Goal: Task Accomplishment & Management: Use online tool/utility

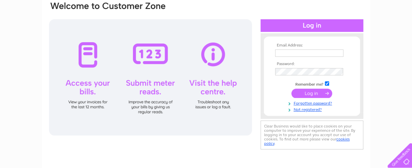
scroll to position [66, 0]
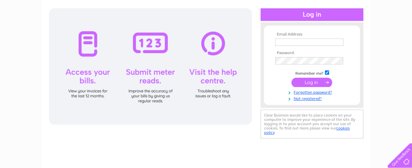
type input "johndownie@downieandco.co.uk"
click at [318, 80] on input "submit" at bounding box center [311, 82] width 41 height 9
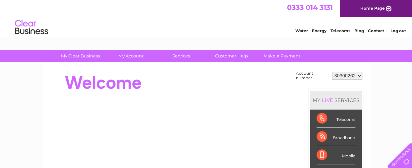
scroll to position [66, 0]
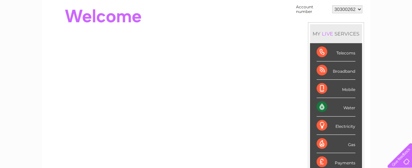
click at [331, 108] on div "Water" at bounding box center [336, 107] width 39 height 18
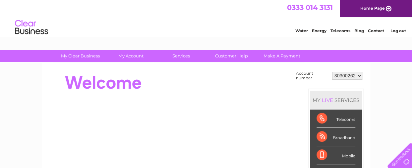
scroll to position [0, 0]
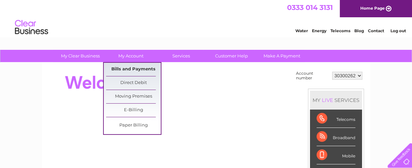
click at [139, 67] on link "Bills and Payments" at bounding box center [133, 69] width 55 height 13
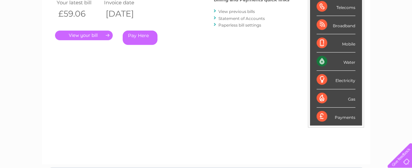
scroll to position [66, 0]
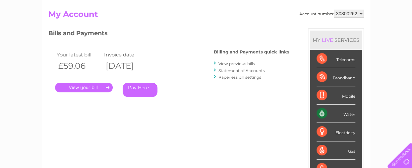
click at [85, 88] on link "." at bounding box center [84, 88] width 58 height 10
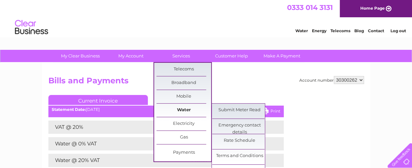
click at [185, 108] on link "Water" at bounding box center [184, 109] width 55 height 13
click at [238, 110] on link "Submit Meter Read" at bounding box center [239, 109] width 55 height 13
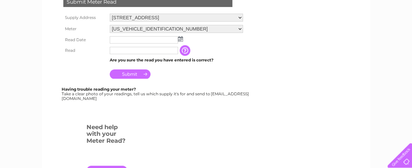
scroll to position [133, 0]
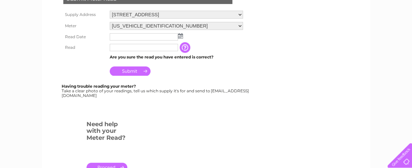
click at [180, 35] on img at bounding box center [180, 35] width 5 height 5
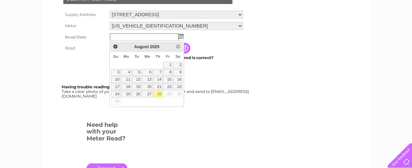
click at [158, 93] on link "28" at bounding box center [157, 94] width 9 height 7
type input "[DATE]"
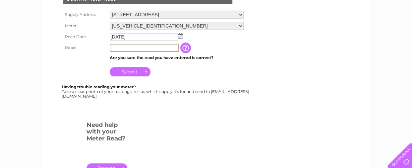
click at [151, 48] on input "text" at bounding box center [144, 48] width 69 height 8
type input "36"
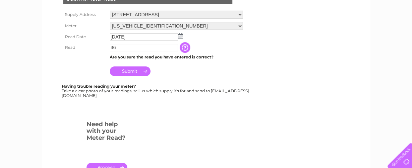
click at [139, 71] on input "Submit" at bounding box center [130, 70] width 41 height 9
